Goal: Task Accomplishment & Management: Use online tool/utility

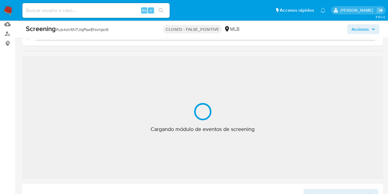
scroll to position [92, 0]
select select "10"
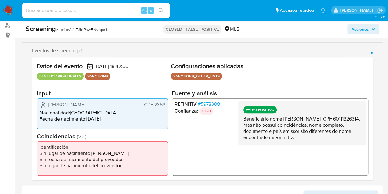
scroll to position [123, 0]
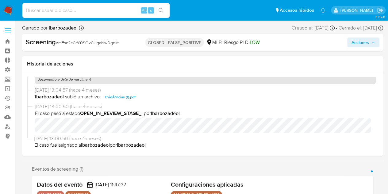
scroll to position [123, 0]
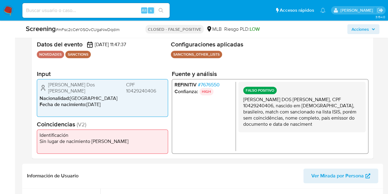
select select "10"
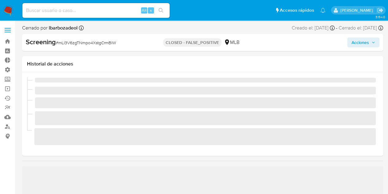
scroll to position [259, 0]
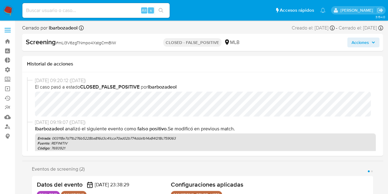
select select "10"
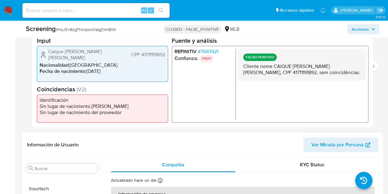
scroll to position [215, 0]
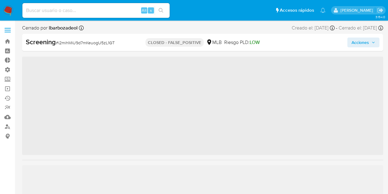
scroll to position [259, 0]
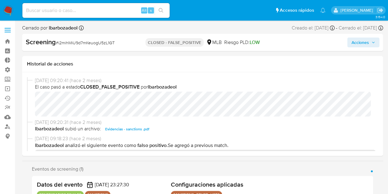
select select "10"
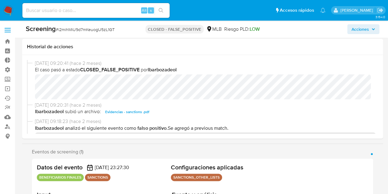
scroll to position [123, 0]
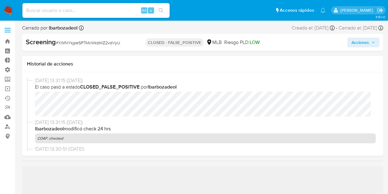
scroll to position [183, 0]
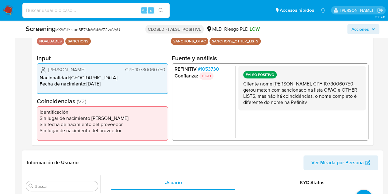
select select "10"
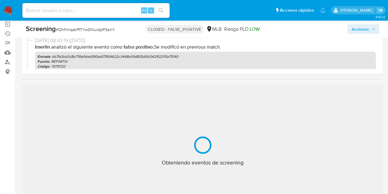
scroll to position [92, 0]
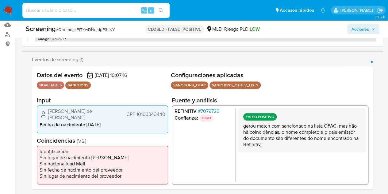
select select "10"
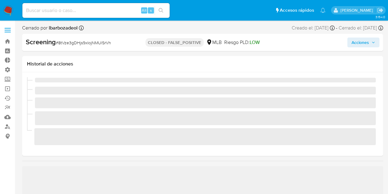
scroll to position [259, 0]
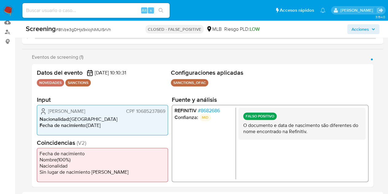
select select "10"
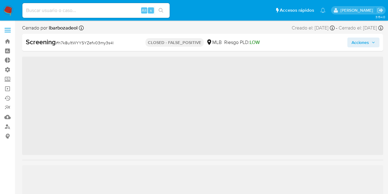
scroll to position [259, 0]
